Goal: Communication & Community: Connect with others

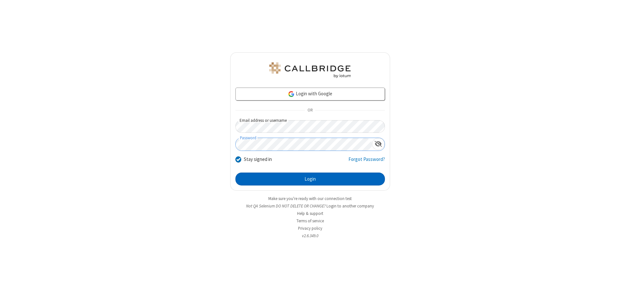
click at [310, 179] on button "Login" at bounding box center [309, 178] width 149 height 13
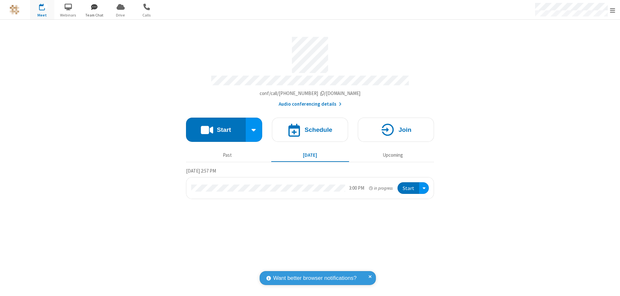
click at [94, 7] on span "button" at bounding box center [94, 6] width 24 height 11
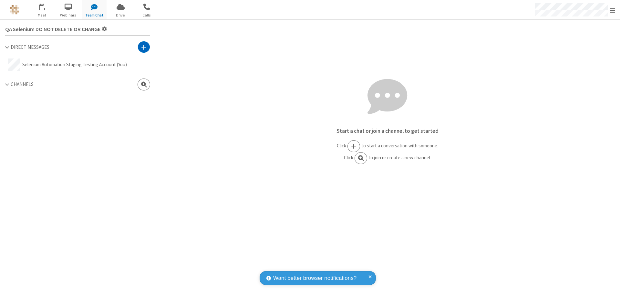
click at [144, 47] on span at bounding box center [143, 47] width 5 height 6
